Goal: Transaction & Acquisition: Purchase product/service

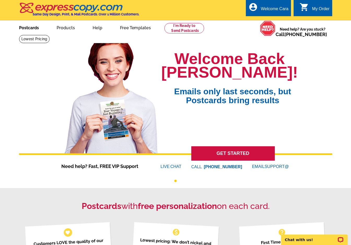
click at [29, 27] on link "Postcards" at bounding box center [29, 27] width 37 height 12
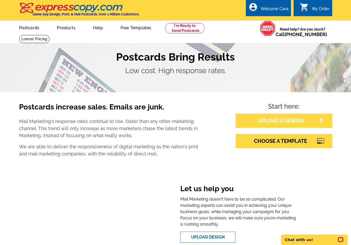
click at [293, 123] on link "UPLOAD A DESIGN" at bounding box center [284, 121] width 97 height 14
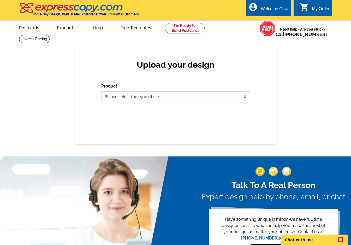
click at [238, 91] on select "Please select the type of file... Postcards Business Cards Letters and flyers G…" at bounding box center [175, 96] width 149 height 10
select select "1"
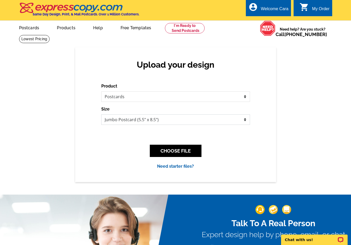
click at [218, 121] on select "Jumbo Postcard (5.5" x 8.5") Regular Postcard (4.25" x 5.6") Panoramic Postcard…" at bounding box center [175, 119] width 149 height 10
select select "1"
click at [187, 150] on button "CHOOSE FILE" at bounding box center [176, 151] width 52 height 12
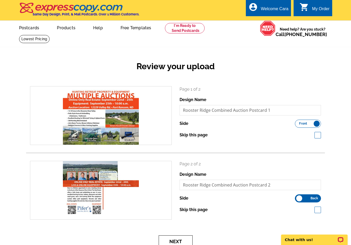
click at [183, 240] on button "Next" at bounding box center [176, 241] width 34 height 12
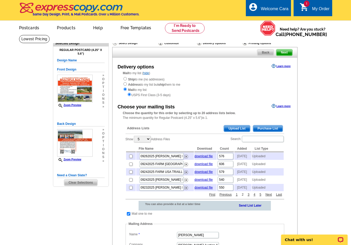
click at [243, 197] on link "2" at bounding box center [242, 194] width 4 height 5
click at [248, 197] on link "3" at bounding box center [248, 194] width 4 height 5
click at [253, 197] on link "4" at bounding box center [254, 194] width 4 height 5
click at [235, 130] on span "Upload List" at bounding box center [237, 128] width 26 height 6
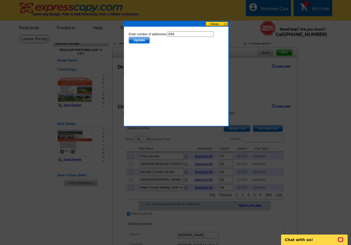
click at [187, 34] on input "559" at bounding box center [190, 33] width 46 height 5
type input "558"
click at [145, 42] on span "Update" at bounding box center [139, 40] width 21 height 6
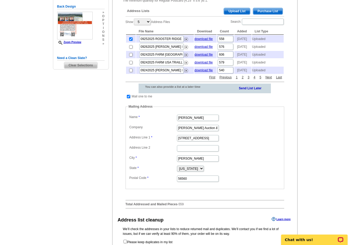
scroll to position [217, 0]
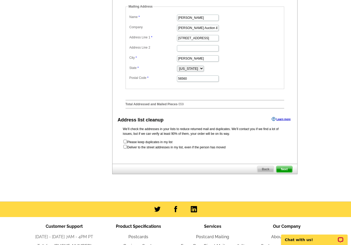
click at [289, 172] on span "Next" at bounding box center [284, 169] width 16 height 6
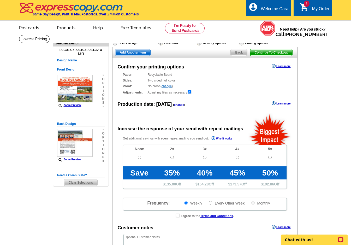
radio input "false"
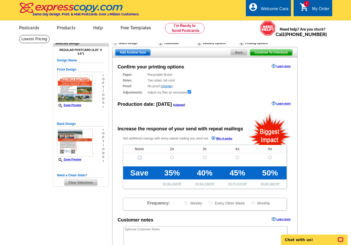
click at [140, 159] on input "radio" at bounding box center [139, 157] width 3 height 3
radio input "true"
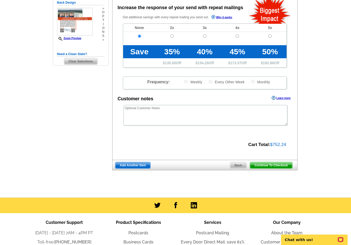
click at [260, 165] on span "Continue To Checkout" at bounding box center [271, 165] width 42 height 6
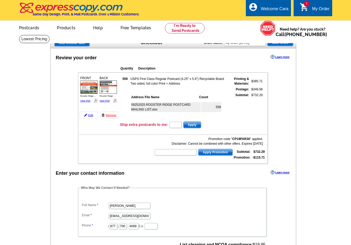
click at [85, 165] on div "Review your order Learn more Quantity Description FRONT 559" at bounding box center [173, 207] width 246 height 319
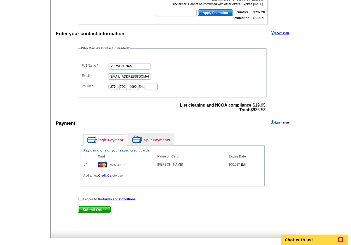
click at [86, 164] on input "radio" at bounding box center [85, 164] width 3 height 3
radio input "true"
click at [80, 196] on div "I agree to the Terms and Conditions ." at bounding box center [172, 198] width 189 height 5
click at [81, 200] on input "checkbox" at bounding box center [80, 198] width 3 height 3
checkbox input "true"
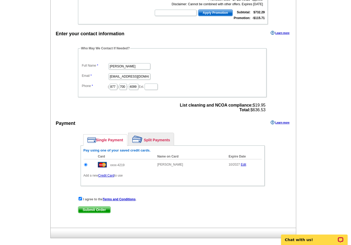
click at [93, 212] on span "Submit Order" at bounding box center [94, 209] width 32 height 6
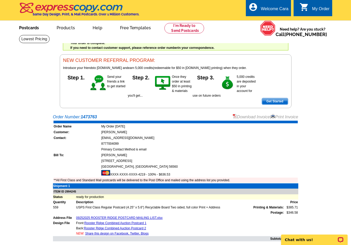
click at [29, 25] on link "Postcards" at bounding box center [29, 27] width 37 height 12
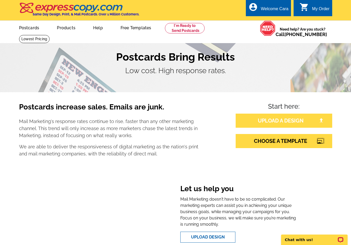
click at [295, 120] on link "UPLOAD A DESIGN" at bounding box center [284, 121] width 97 height 14
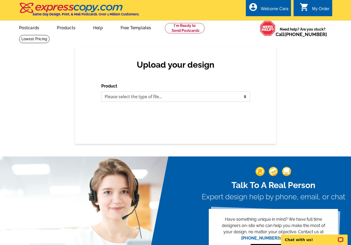
click at [228, 100] on select "Please select the type of file... Postcards Business Cards Letters and flyers G…" at bounding box center [175, 96] width 149 height 10
select select "1"
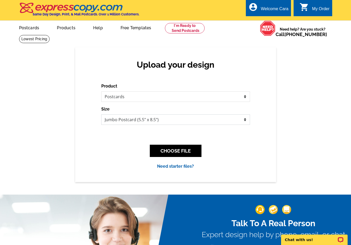
click at [218, 118] on select "Jumbo Postcard (5.5" x 8.5") Regular Postcard (4.25" x 5.6") Panoramic Postcard…" at bounding box center [175, 119] width 149 height 10
select select "1"
click at [196, 148] on button "CHOOSE FILE" at bounding box center [176, 151] width 52 height 12
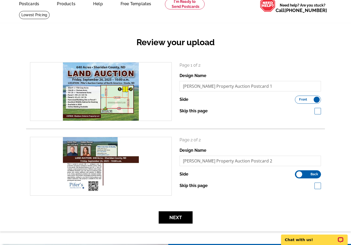
scroll to position [25, 0]
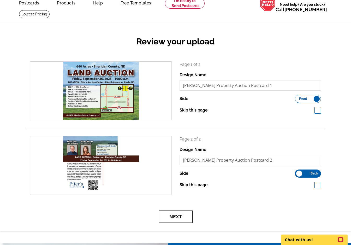
click at [183, 215] on button "Next" at bounding box center [176, 216] width 34 height 12
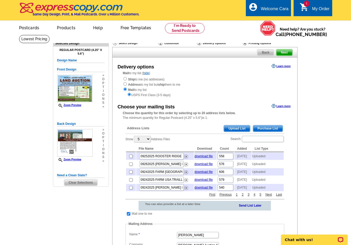
click at [241, 127] on span "Upload List" at bounding box center [237, 128] width 26 height 6
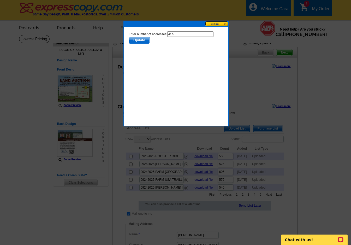
click at [192, 34] on input "455" at bounding box center [190, 33] width 46 height 5
type input "454"
click at [141, 39] on span "Update" at bounding box center [139, 40] width 21 height 6
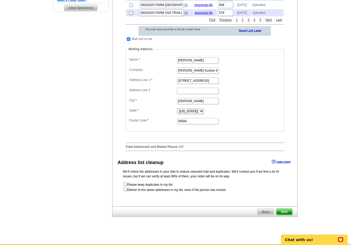
scroll to position [177, 0]
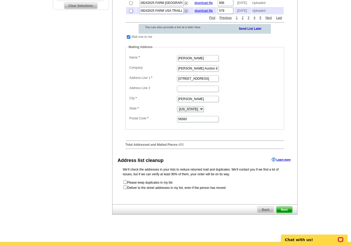
click at [287, 213] on span "Next" at bounding box center [284, 209] width 16 height 6
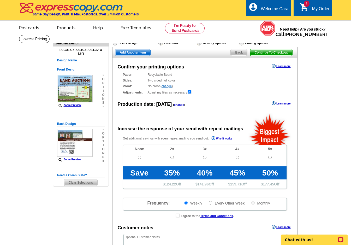
radio input "false"
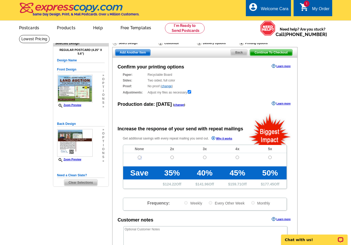
click at [141, 157] on input "radio" at bounding box center [139, 157] width 3 height 3
radio input "true"
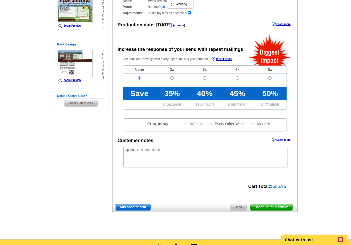
click at [276, 208] on span "Continue To Checkout" at bounding box center [271, 207] width 42 height 6
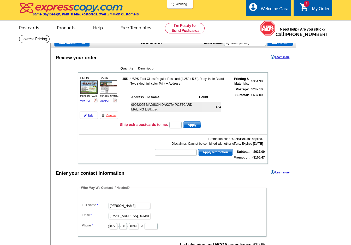
click at [85, 208] on dd "[PERSON_NAME]" at bounding box center [172, 205] width 183 height 8
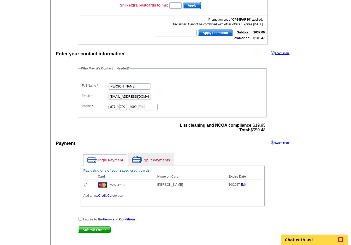
click at [85, 184] on input "radio" at bounding box center [85, 184] width 3 height 3
radio input "true"
click at [79, 218] on input "checkbox" at bounding box center [80, 218] width 3 height 3
checkbox input "true"
click at [92, 229] on span "Submit Order" at bounding box center [94, 230] width 32 height 6
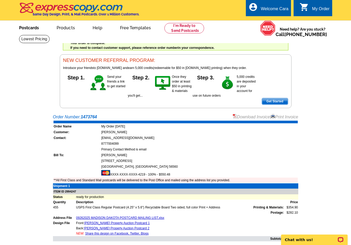
click at [38, 27] on link "Postcards" at bounding box center [29, 27] width 37 height 12
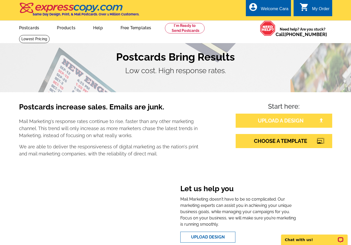
click at [285, 122] on link "UPLOAD A DESIGN" at bounding box center [284, 121] width 97 height 14
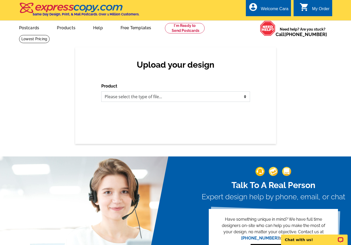
click at [233, 99] on select "Please select the type of file... Postcards Business Cards Letters and flyers G…" at bounding box center [175, 96] width 149 height 10
select select "1"
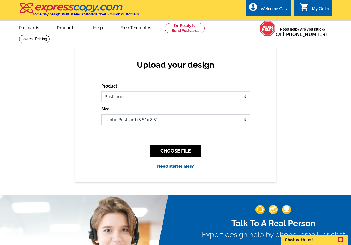
click at [150, 120] on select "Jumbo Postcard (5.5" x 8.5") Regular Postcard (4.25" x 5.6") Panoramic Postcard…" at bounding box center [175, 119] width 149 height 10
select select "1"
click at [178, 149] on button "CHOOSE FILE" at bounding box center [176, 151] width 52 height 12
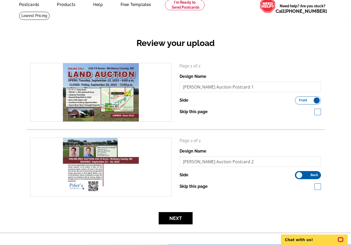
scroll to position [25, 0]
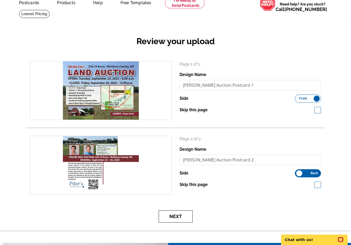
click at [180, 212] on button "Next" at bounding box center [176, 216] width 34 height 12
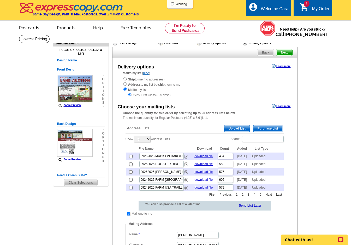
scroll to position [2, 0]
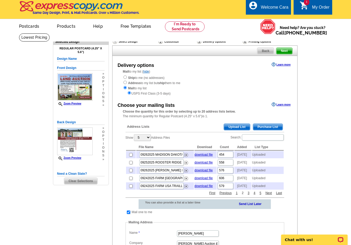
click at [243, 195] on link "2" at bounding box center [242, 193] width 4 height 5
click at [248, 195] on link "3" at bounding box center [248, 193] width 4 height 5
click at [254, 195] on link "4" at bounding box center [254, 193] width 4 height 5
click at [248, 195] on link "4" at bounding box center [248, 193] width 4 height 5
click at [243, 195] on link "3" at bounding box center [242, 193] width 4 height 5
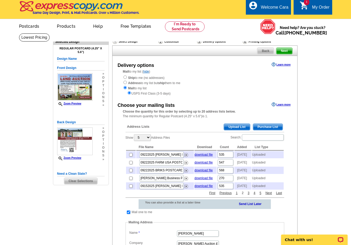
click at [243, 195] on link "2" at bounding box center [242, 193] width 4 height 5
click at [236, 195] on link "1" at bounding box center [237, 193] width 4 height 5
click at [234, 129] on span "Upload List" at bounding box center [237, 127] width 26 height 6
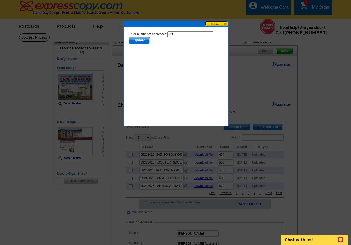
scroll to position [0, 0]
click at [186, 35] on input "528" at bounding box center [190, 33] width 46 height 5
type input "527"
click at [136, 38] on span "Update" at bounding box center [139, 40] width 21 height 6
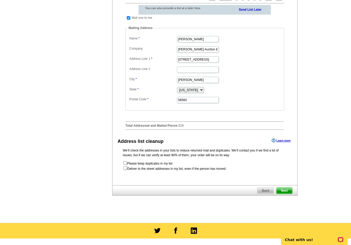
scroll to position [240, 0]
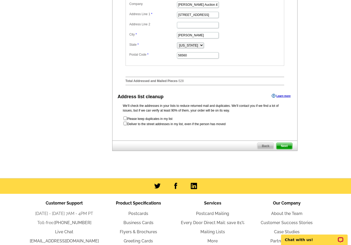
click at [288, 149] on span "Next" at bounding box center [284, 146] width 16 height 6
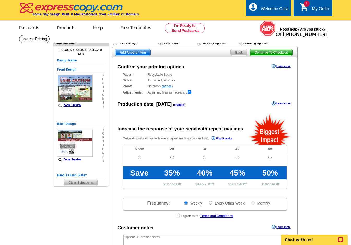
radio input "false"
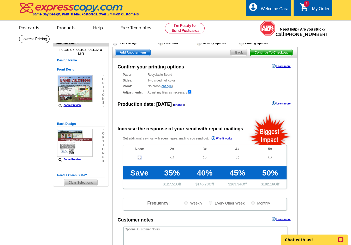
click at [140, 156] on input "radio" at bounding box center [139, 157] width 3 height 3
radio input "true"
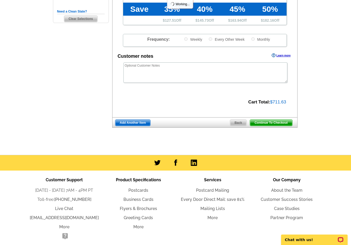
click at [276, 124] on span "Continue To Checkout" at bounding box center [271, 123] width 42 height 6
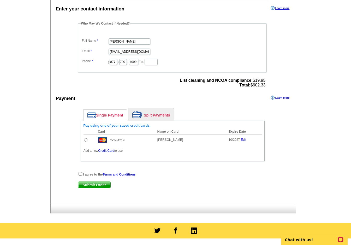
click at [86, 140] on div "Review your order Learn more Quantity Description FRONT 528" at bounding box center [173, 43] width 246 height 319
click at [86, 140] on input "radio" at bounding box center [85, 139] width 3 height 3
radio input "true"
click at [79, 173] on input "checkbox" at bounding box center [80, 173] width 3 height 3
checkbox input "true"
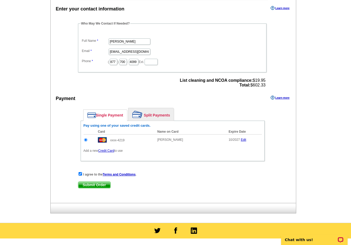
click at [89, 185] on span "Submit Order" at bounding box center [94, 185] width 32 height 6
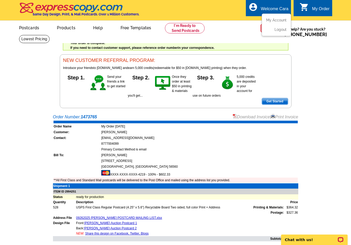
scroll to position [26, 0]
